Goal: Information Seeking & Learning: Understand process/instructions

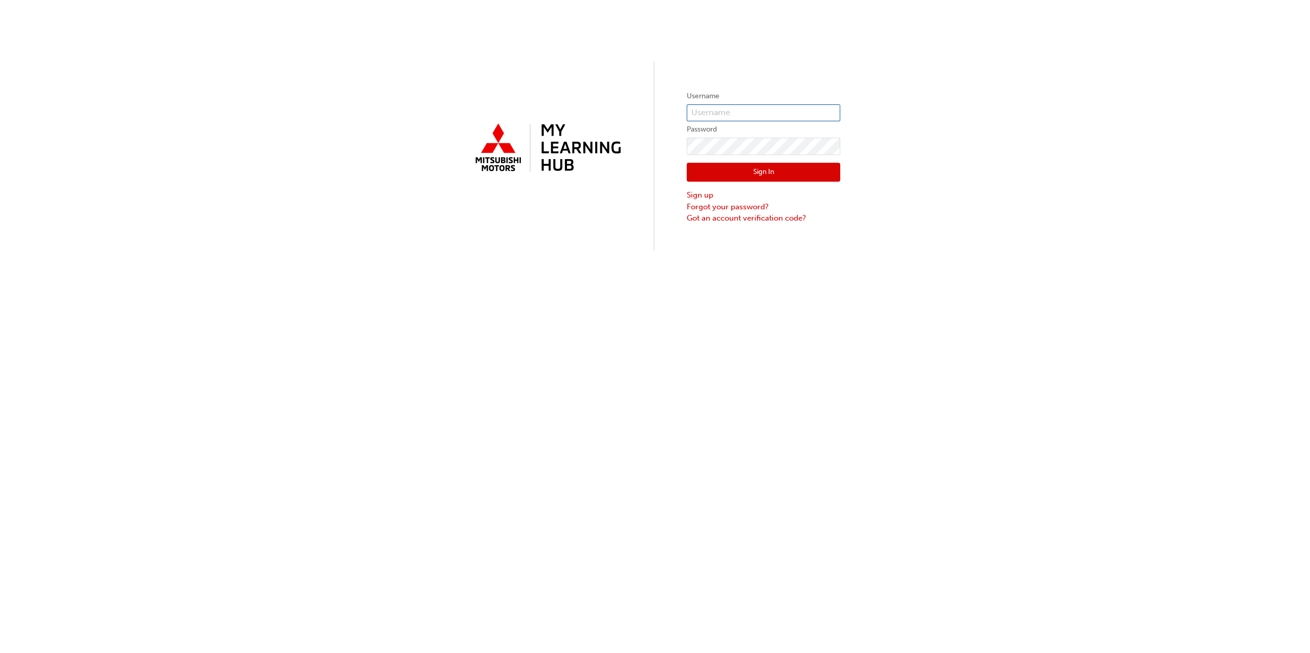
click at [731, 113] on input "text" at bounding box center [764, 112] width 154 height 17
type input "[PERSON_NAME][EMAIL_ADDRESS][PERSON_NAME][DOMAIN_NAME]"
click at [798, 173] on button "Sign In" at bounding box center [764, 172] width 154 height 19
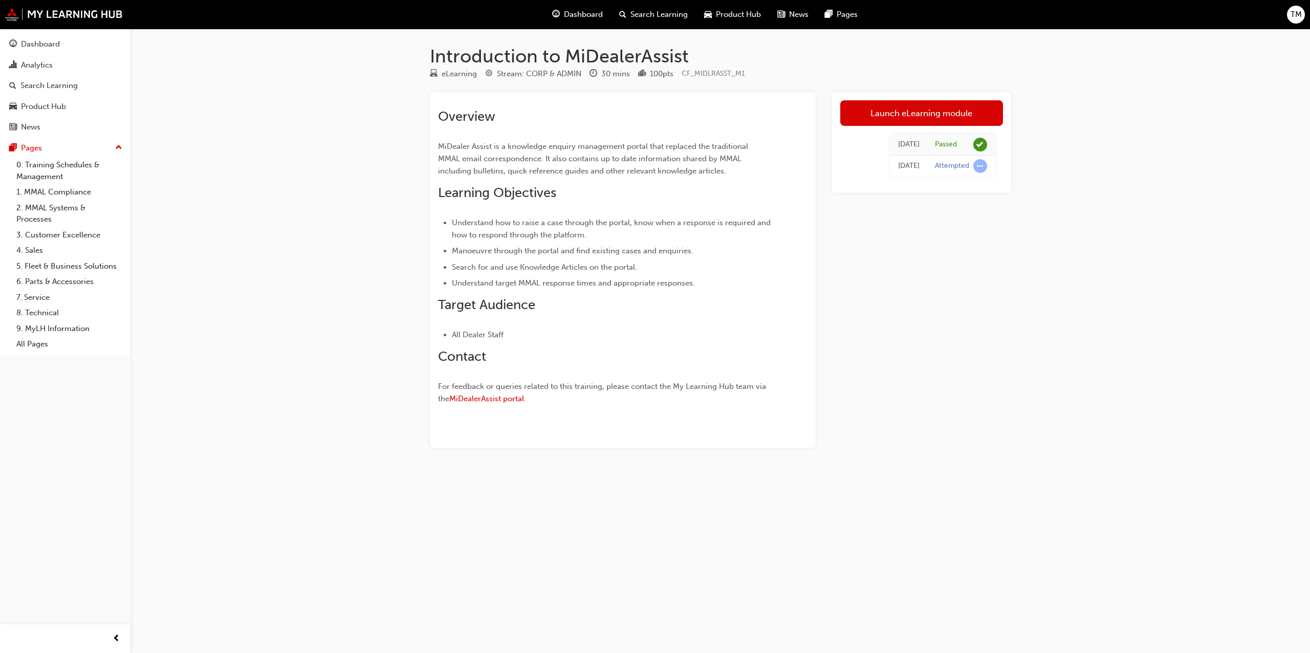
click at [70, 104] on div "Product Hub" at bounding box center [65, 106] width 112 height 13
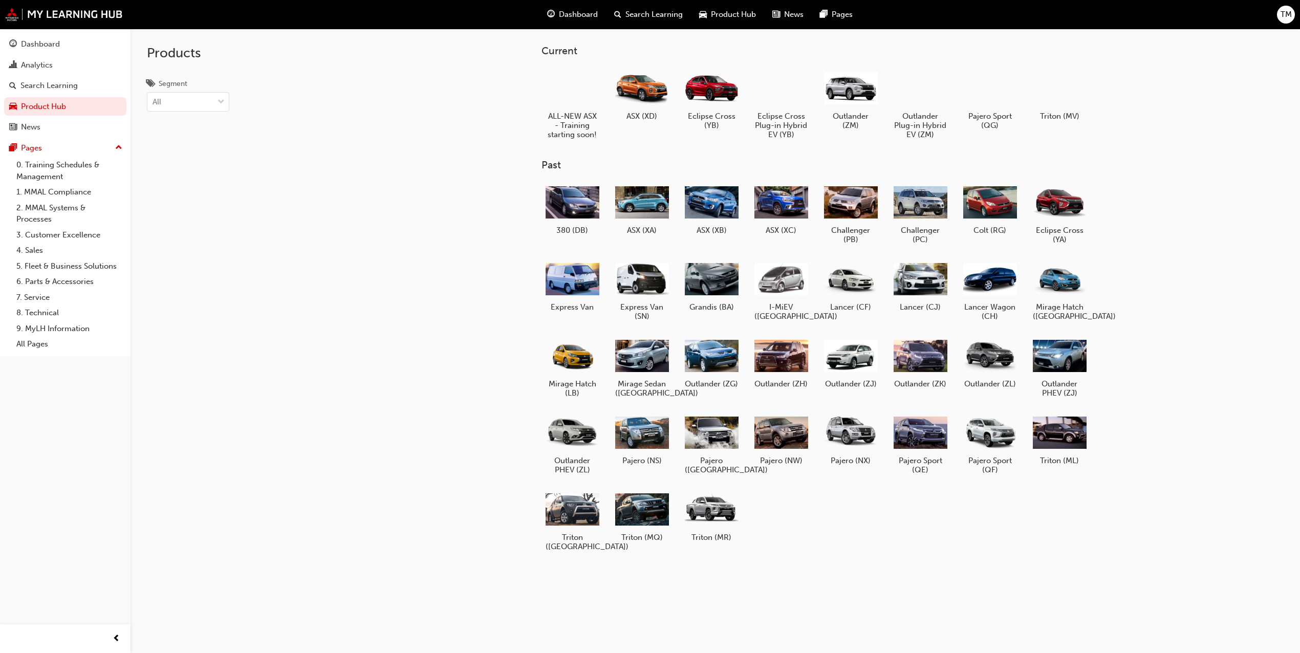
click at [654, 294] on div at bounding box center [642, 279] width 54 height 38
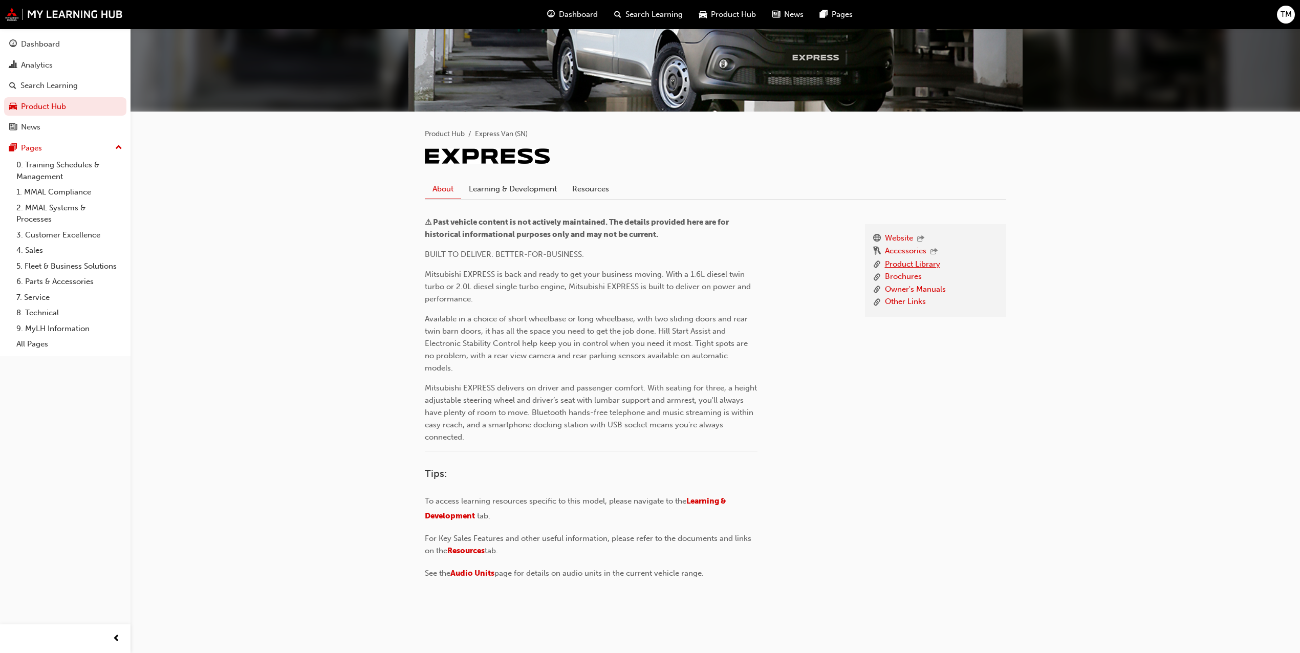
click at [924, 264] on link "Product Library" at bounding box center [912, 264] width 55 height 13
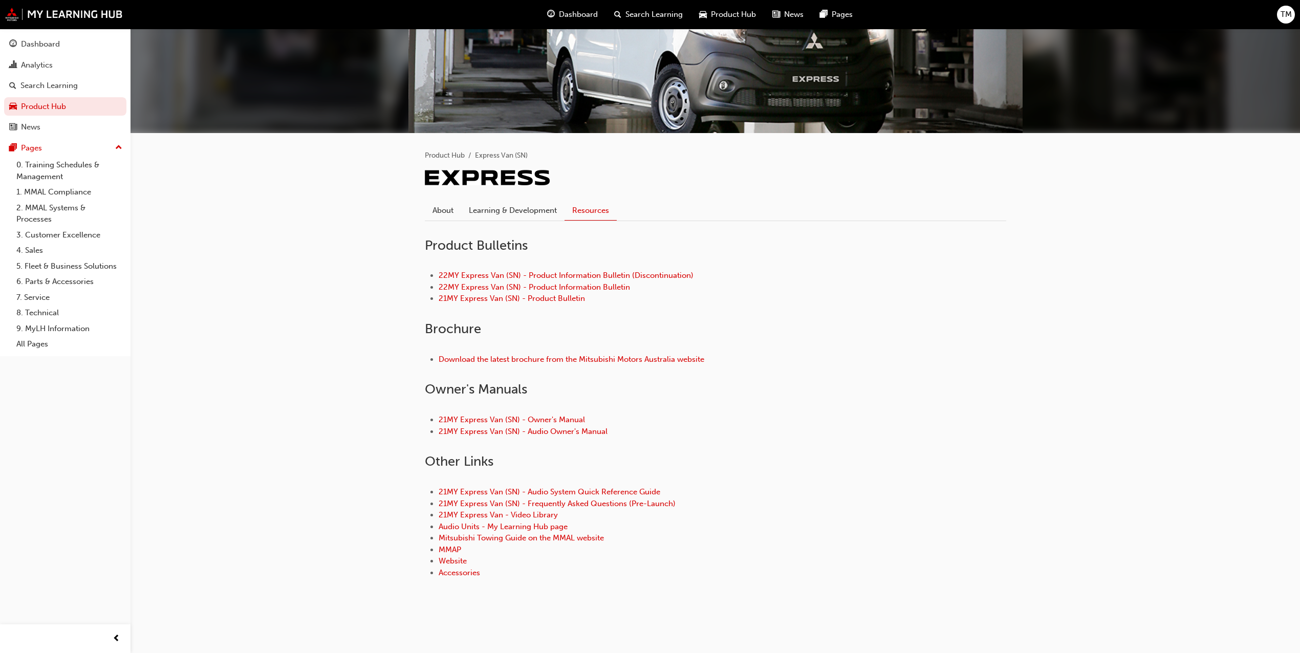
scroll to position [101, 0]
click at [543, 207] on link "Learning & Development" at bounding box center [512, 210] width 103 height 19
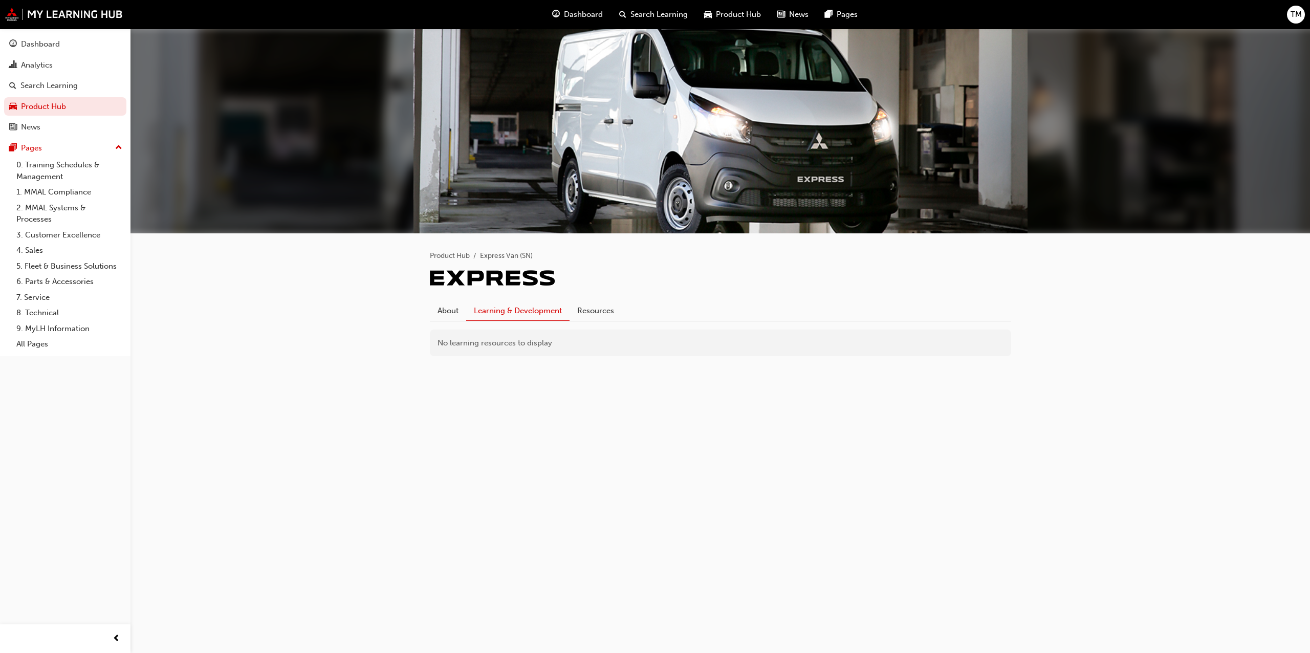
click at [455, 314] on link "About" at bounding box center [448, 310] width 36 height 19
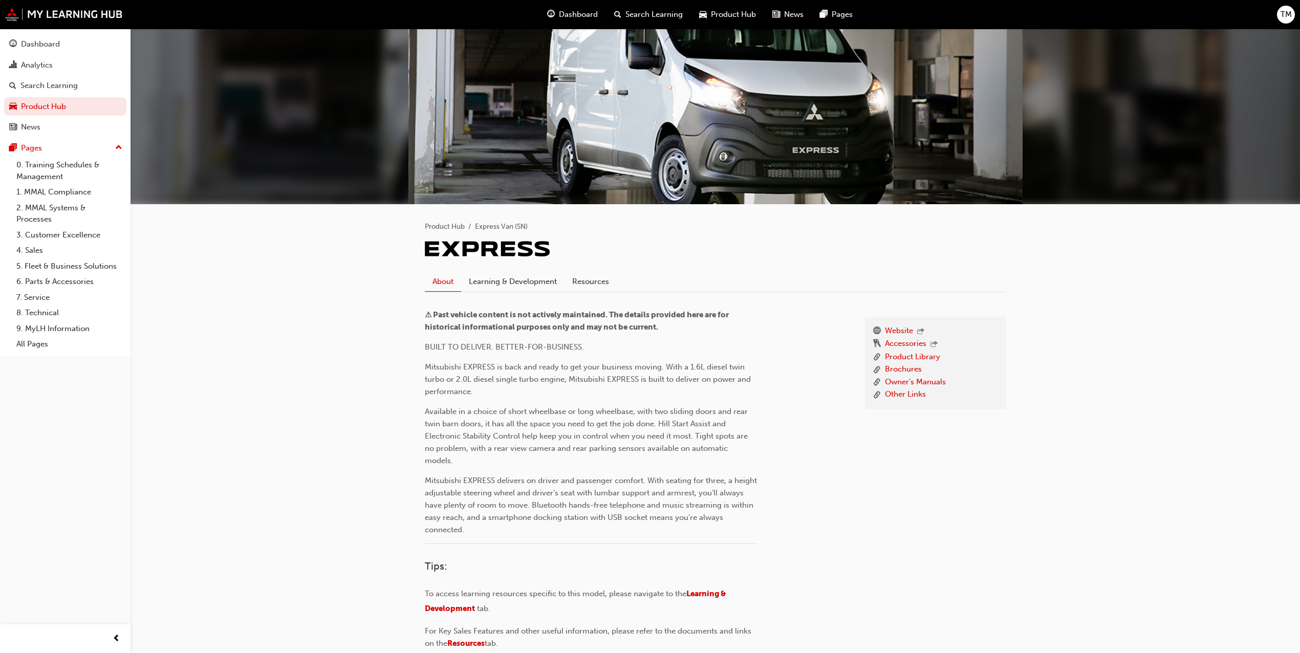
scroll to position [122, 0]
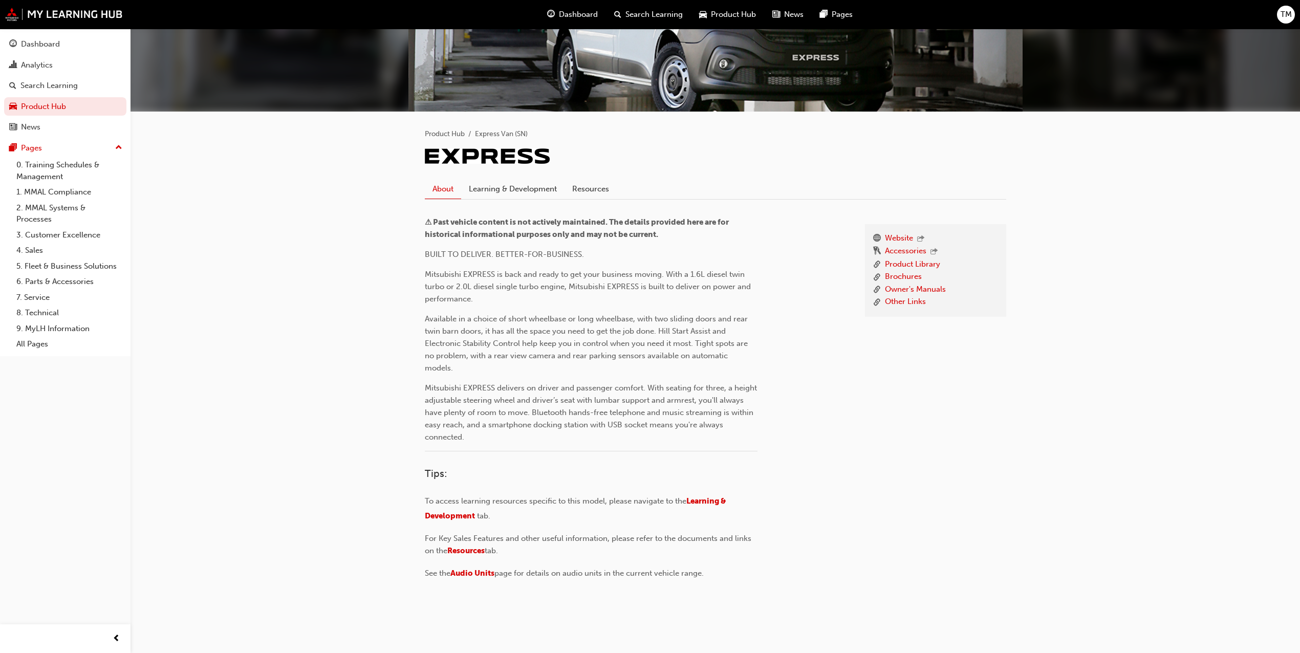
click at [600, 186] on link "Resources" at bounding box center [590, 188] width 52 height 19
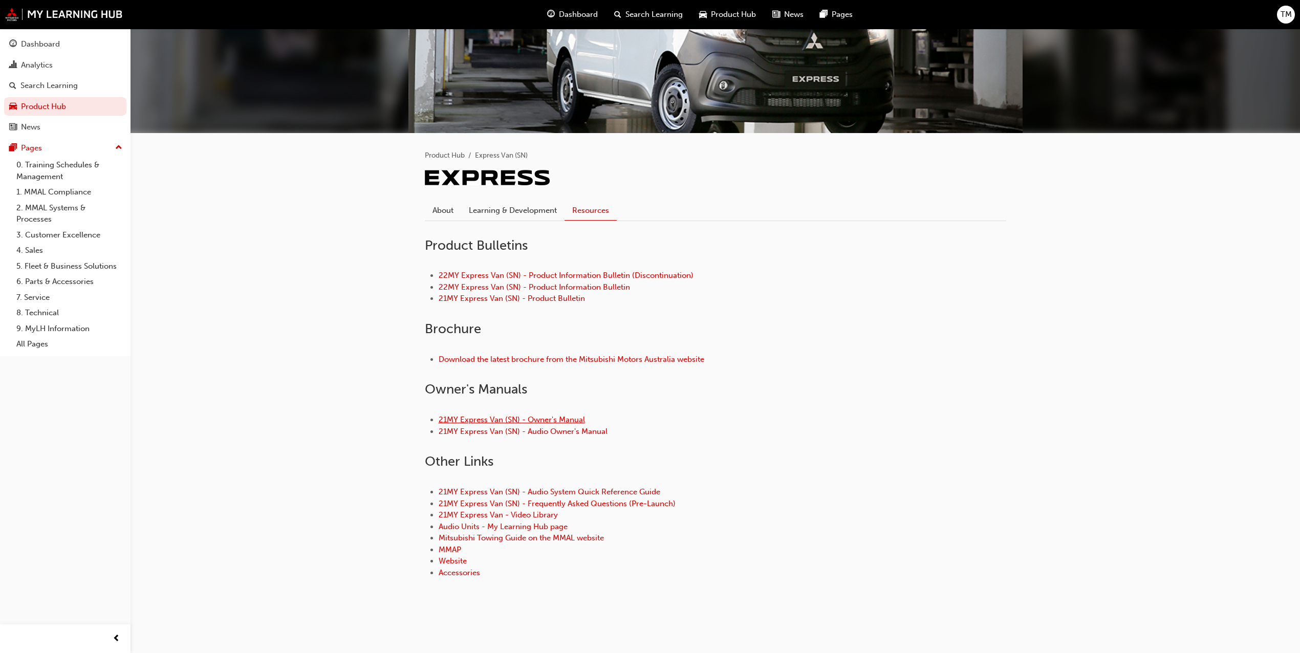
click at [550, 419] on link "21MY Express Van (SN) - Owner's Manual" at bounding box center [512, 419] width 146 height 9
